Goal: Complete application form

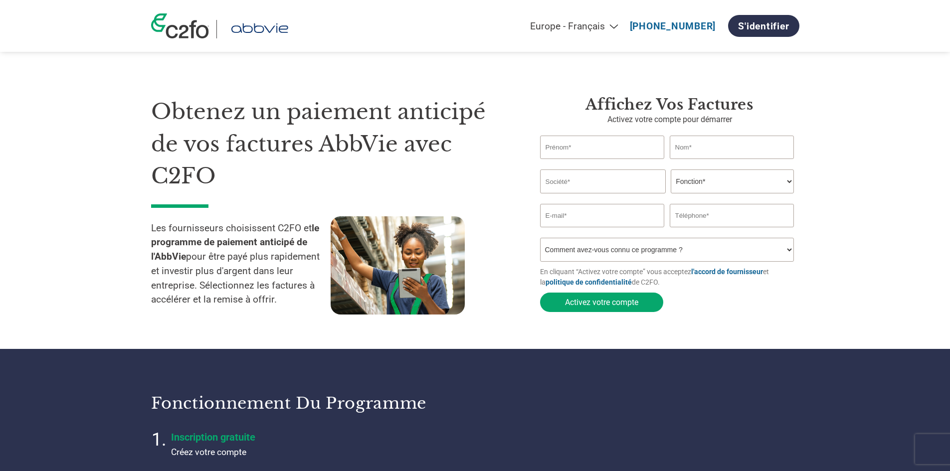
select select "fr-FR"
click at [559, 142] on input "text" at bounding box center [602, 147] width 125 height 23
type input "[PERSON_NAME]"
type input "LEFEBVRE"
type input "PERSPECTIVES ET ORGANISATION"
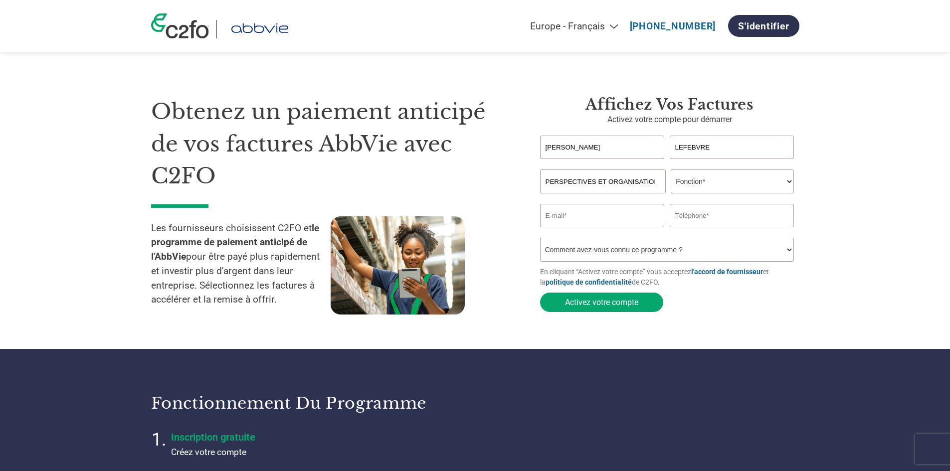
type input "0320612034"
click at [747, 181] on select "Fonction* Directeur administratif et financier Responsable crédit Contrôleur de…" at bounding box center [732, 182] width 123 height 24
select select "CFO"
click at [671, 171] on select "Fonction* Directeur administratif et financier Responsable crédit Contrôleur de…" at bounding box center [732, 182] width 123 height 24
click at [605, 215] on input "email" at bounding box center [602, 215] width 125 height 23
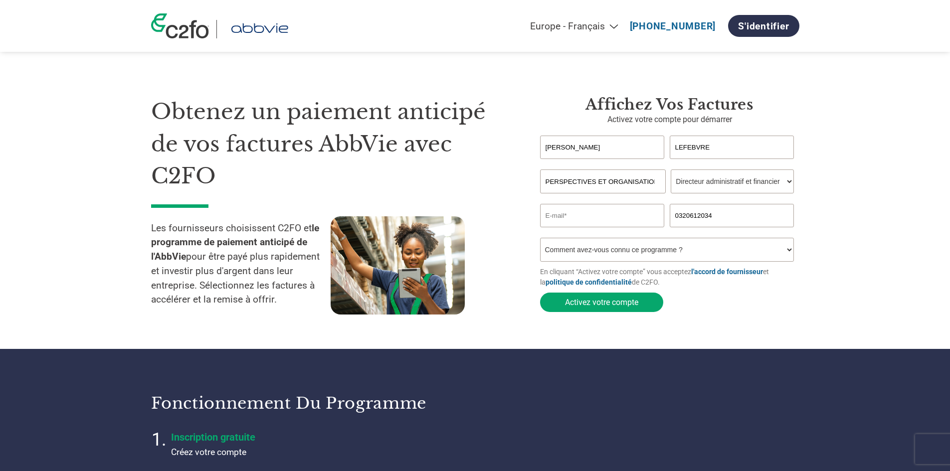
type input "[EMAIL_ADDRESS][DOMAIN_NAME]"
click at [610, 309] on button "Activez votre compte" at bounding box center [601, 302] width 123 height 19
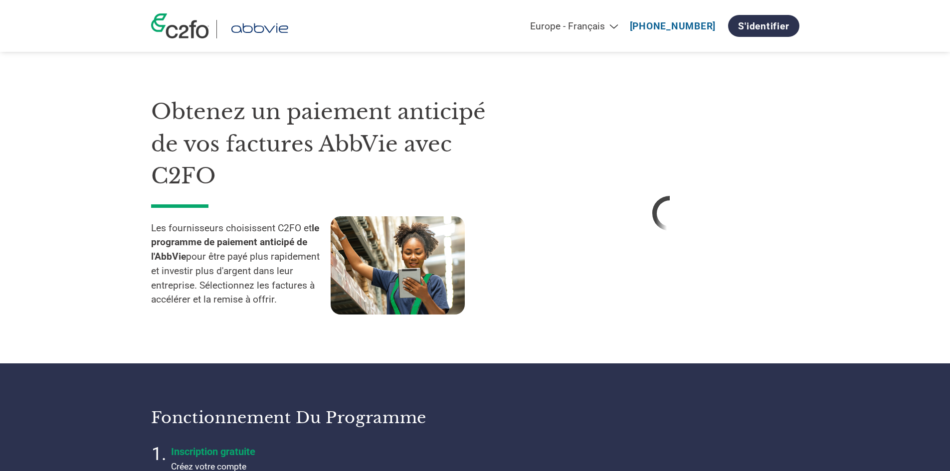
select select "fr-FR"
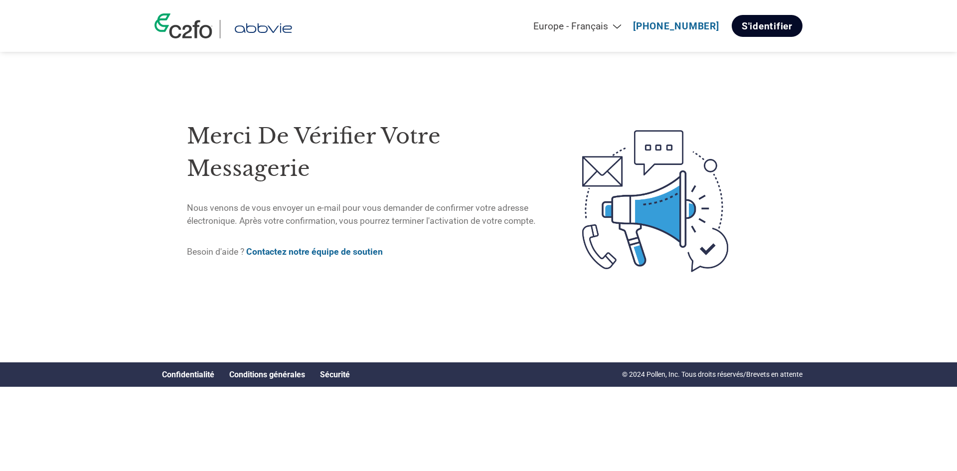
click at [767, 23] on link "S'identifier" at bounding box center [767, 26] width 71 height 22
